Goal: Task Accomplishment & Management: Manage account settings

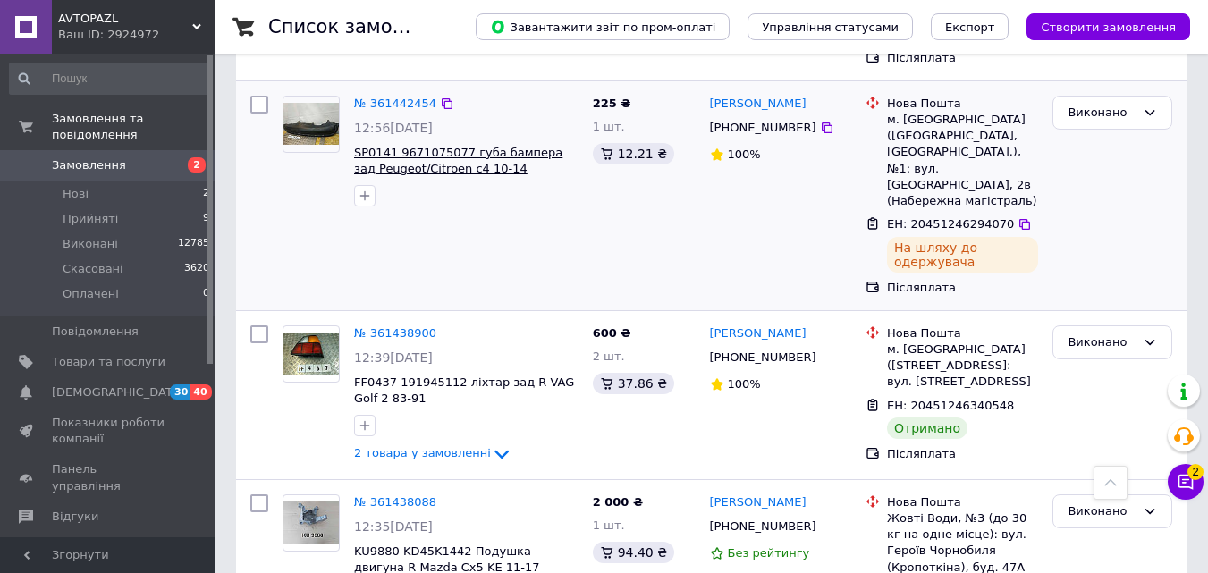
scroll to position [4847, 0]
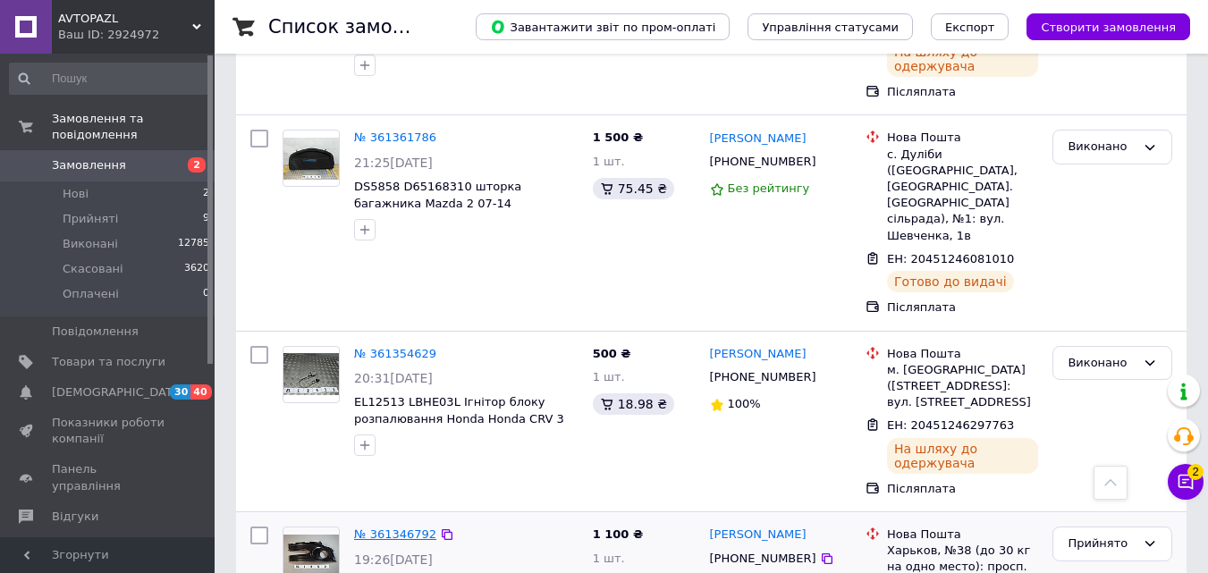
click at [412, 528] on link "№ 361346792" at bounding box center [395, 534] width 82 height 13
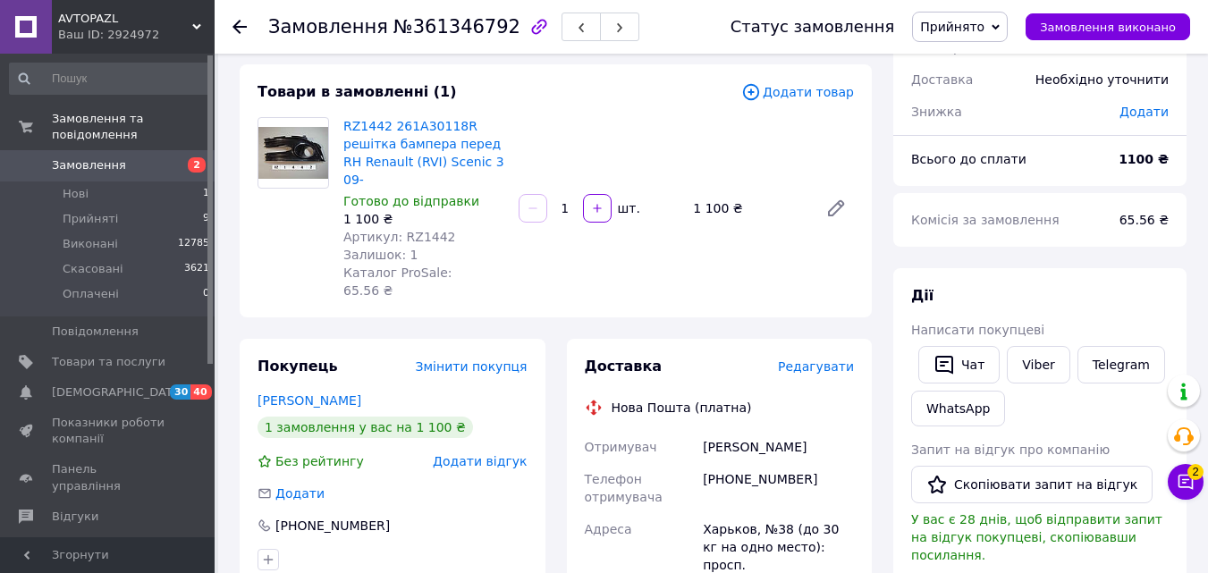
scroll to position [179, 0]
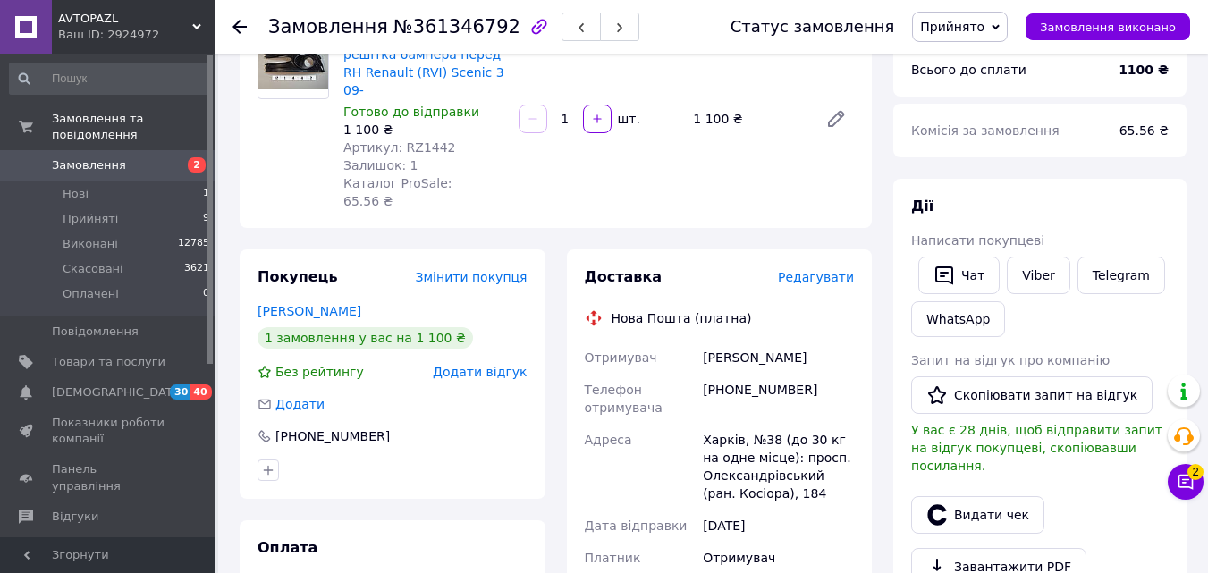
click at [730, 342] on div "[PERSON_NAME]" at bounding box center [778, 358] width 158 height 32
drag, startPoint x: 730, startPoint y: 322, endPoint x: 767, endPoint y: 322, distance: 37.6
click at [767, 342] on div "[PERSON_NAME]" at bounding box center [778, 358] width 158 height 32
copy div "[PERSON_NAME]"
click at [740, 374] on div "[PHONE_NUMBER]" at bounding box center [778, 399] width 158 height 50
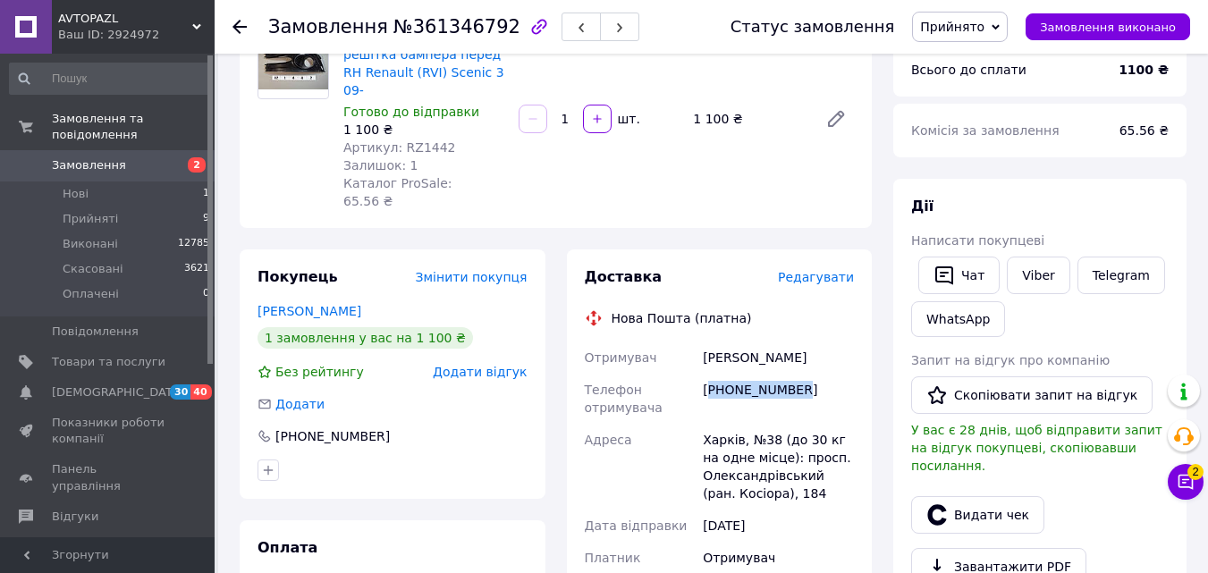
click at [740, 374] on div "[PHONE_NUMBER]" at bounding box center [778, 399] width 158 height 50
click at [724, 424] on div "Харків, №38 (до 30 кг на одне місце): просп. Олександрівський (ран. Косіора), 1…" at bounding box center [778, 467] width 158 height 86
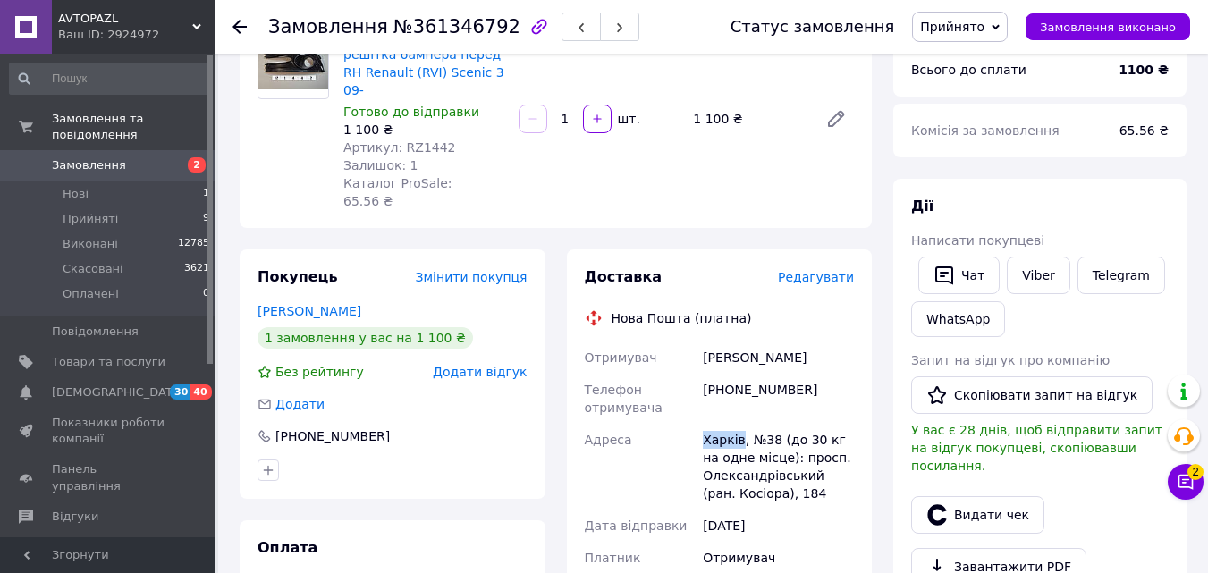
click at [724, 424] on div "Харків, №38 (до 30 кг на одне місце): просп. Олександрівський (ран. Косіора), 1…" at bounding box center [778, 467] width 158 height 86
copy div "Харків"
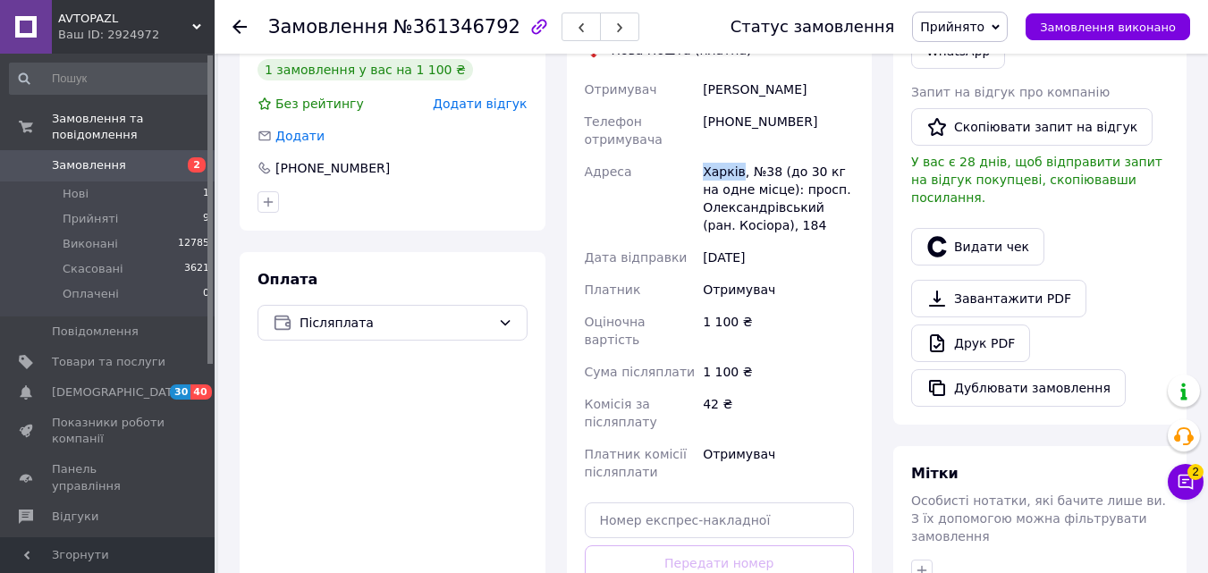
scroll to position [537, 0]
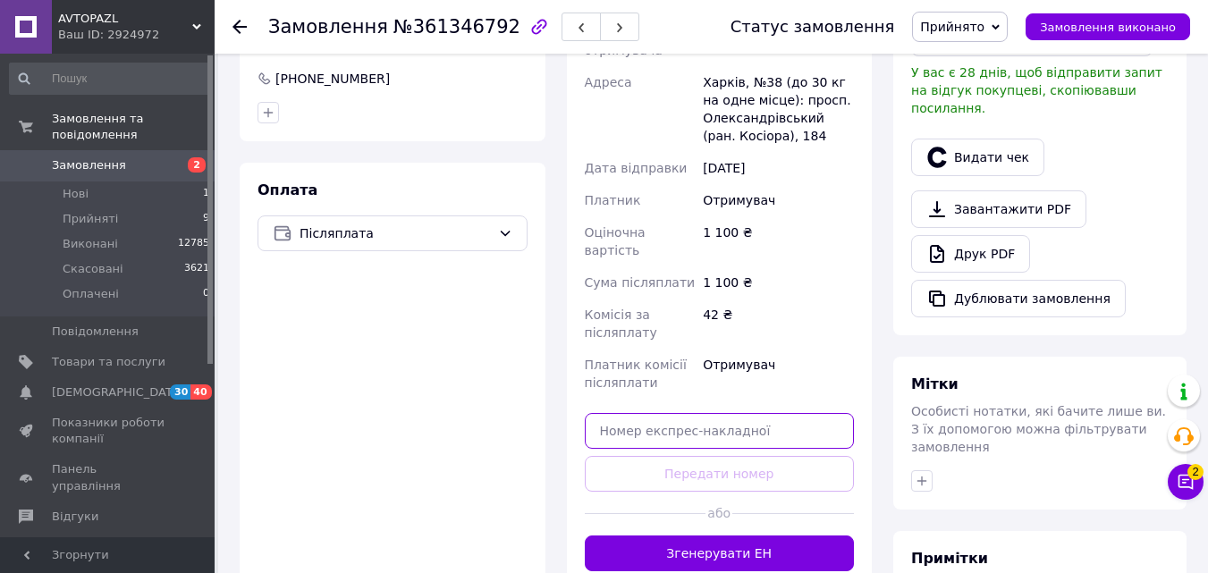
click at [685, 413] on input "text" at bounding box center [720, 431] width 270 height 36
paste input "20451247276244"
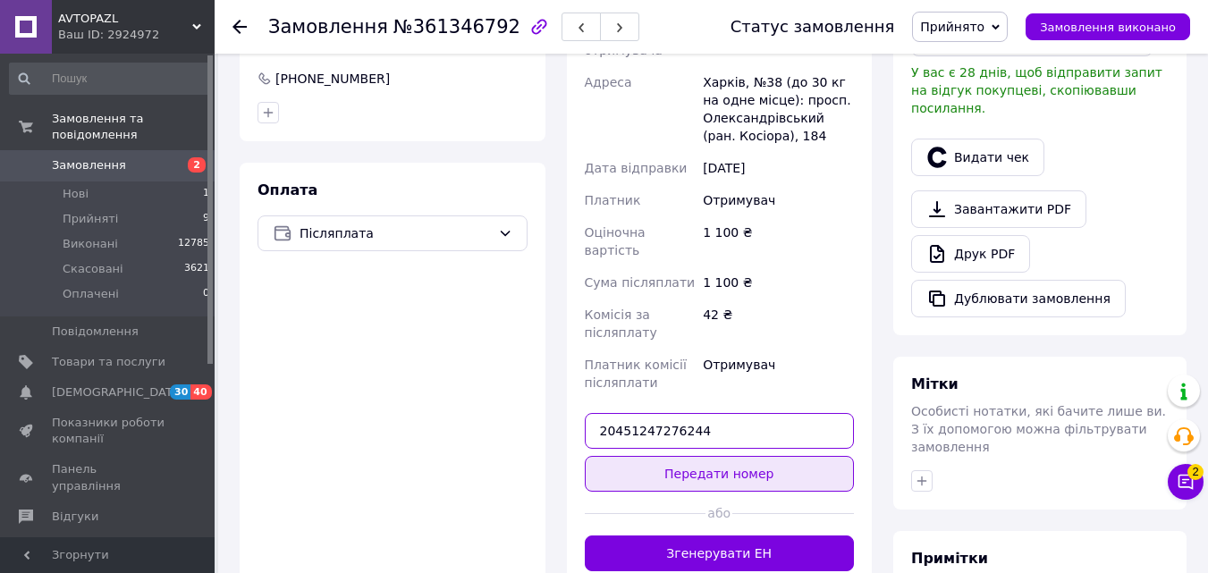
type input "20451247276244"
click at [695, 456] on button "Передати номер" at bounding box center [720, 474] width 270 height 36
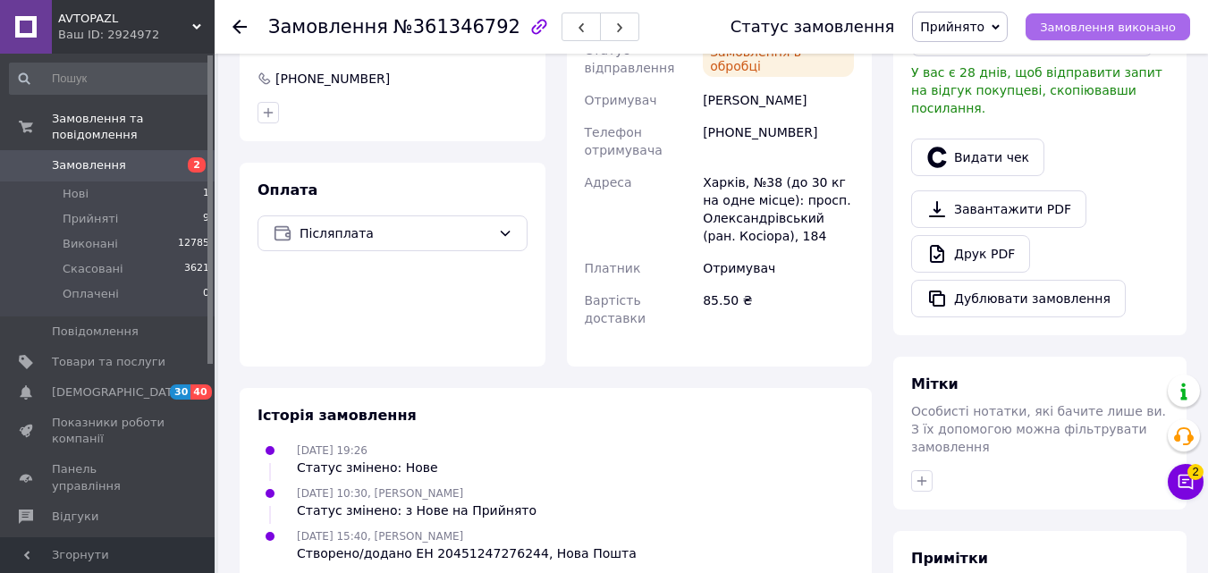
click at [1119, 34] on span "Замовлення виконано" at bounding box center [1108, 27] width 136 height 13
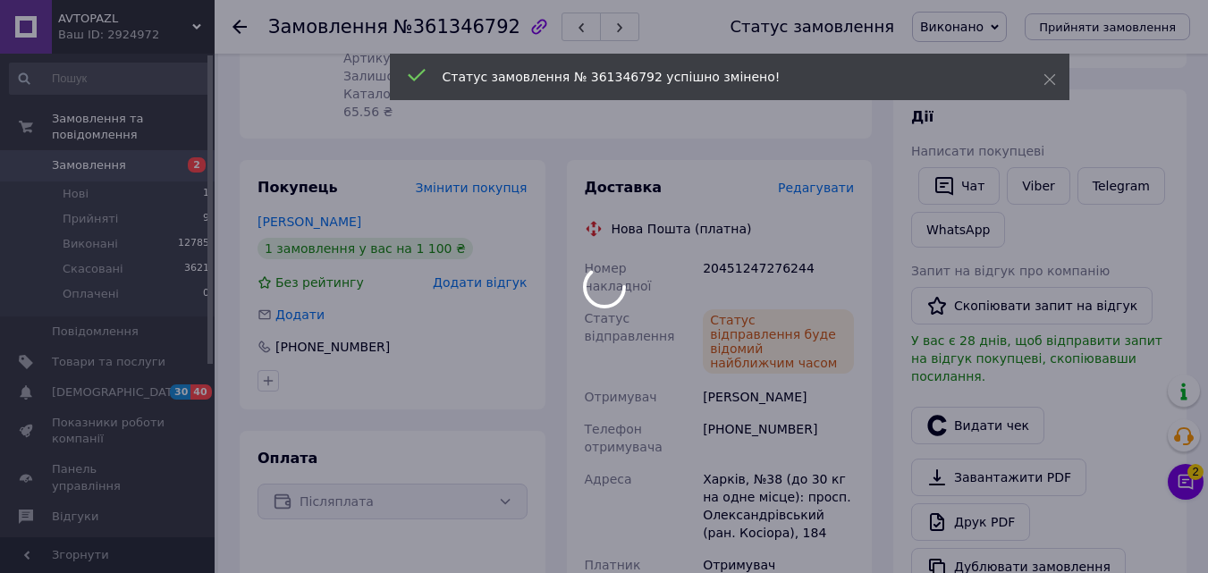
scroll to position [179, 0]
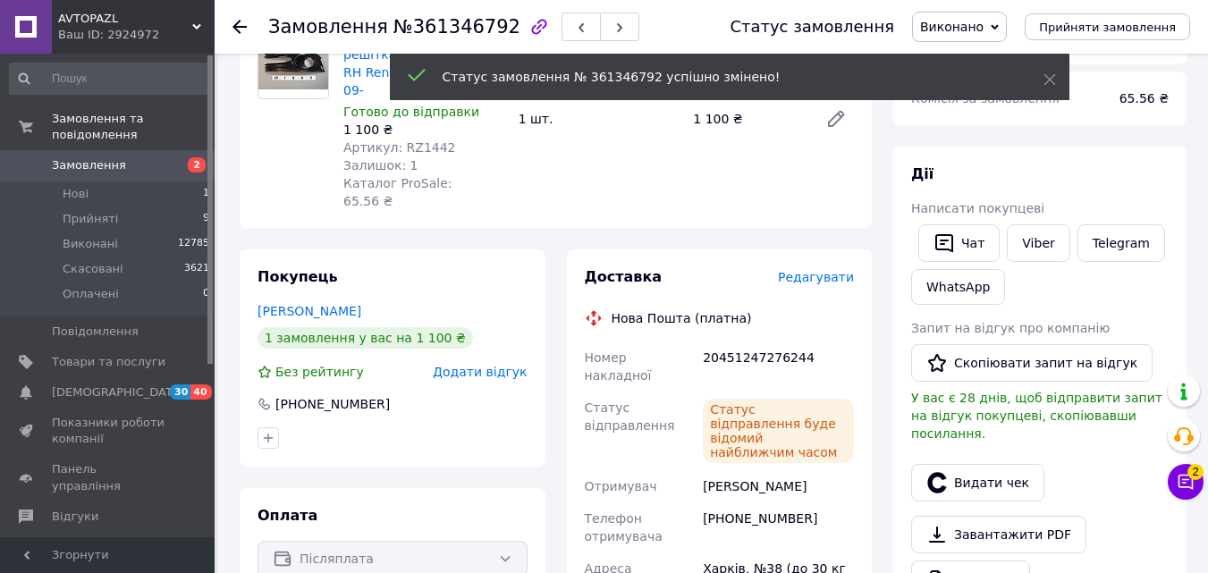
click at [607, 351] on span "Номер накладної" at bounding box center [618, 367] width 67 height 32
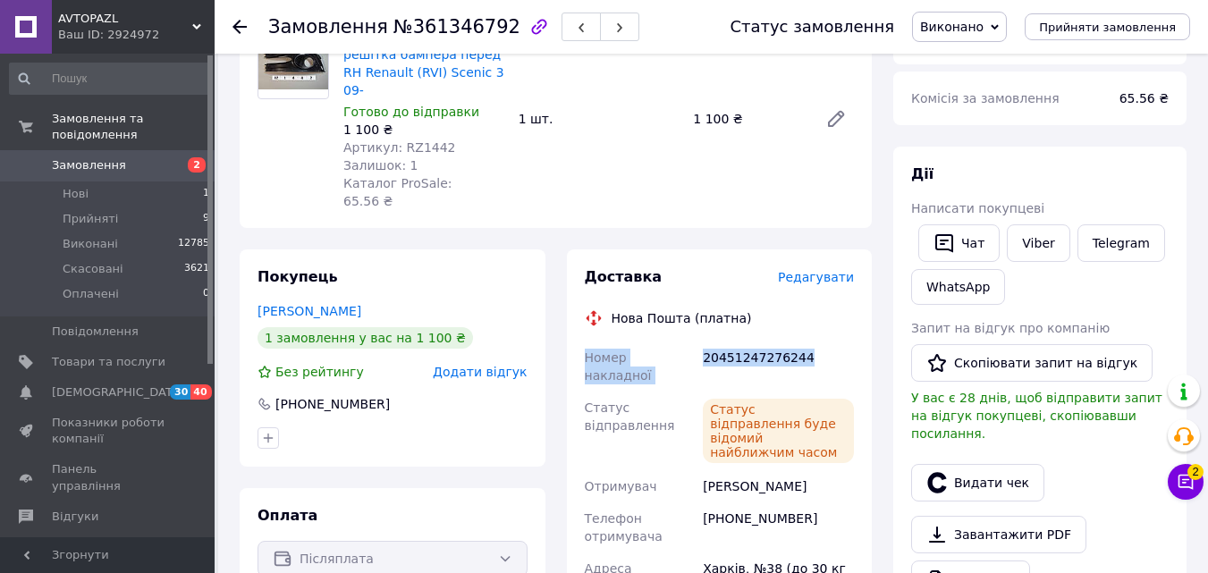
drag, startPoint x: 611, startPoint y: 325, endPoint x: 773, endPoint y: 317, distance: 162.0
click at [773, 342] on div "Номер накладної 20451247276244 Статус відправлення Статус відправлення буде від…" at bounding box center [719, 531] width 277 height 379
